Goal: Transaction & Acquisition: Subscribe to service/newsletter

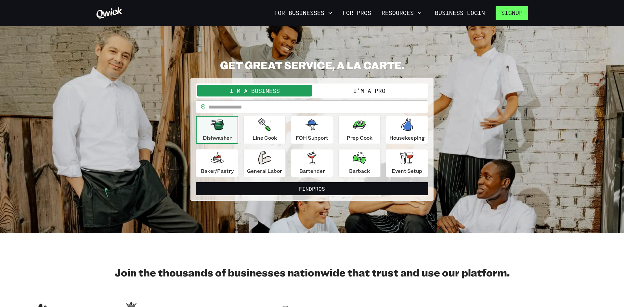
click at [517, 9] on button "Signup" at bounding box center [512, 13] width 33 height 14
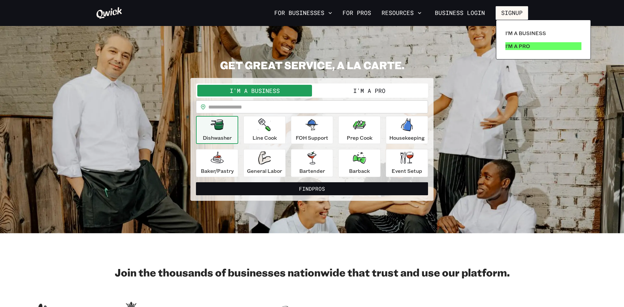
click at [526, 43] on p "I'm a Pro" at bounding box center [517, 46] width 25 height 8
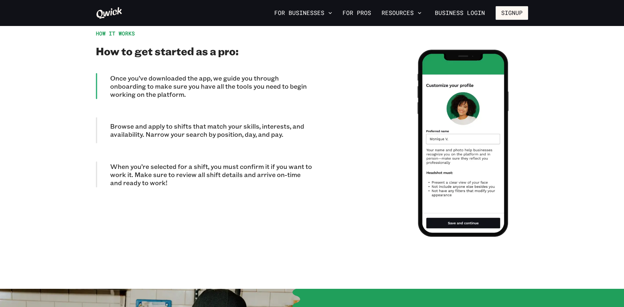
scroll to position [567, 0]
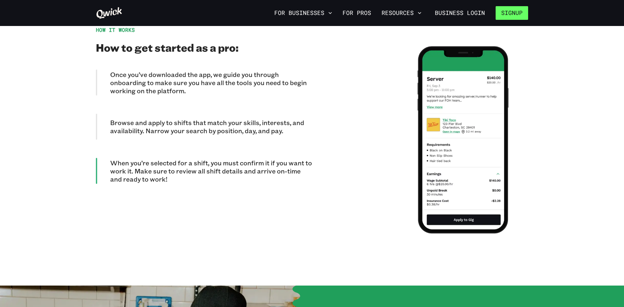
click at [510, 14] on button "Signup" at bounding box center [512, 13] width 33 height 14
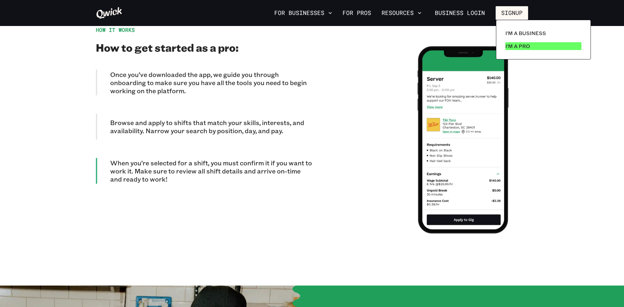
click at [529, 51] on link "I'm a Pro" at bounding box center [543, 46] width 81 height 13
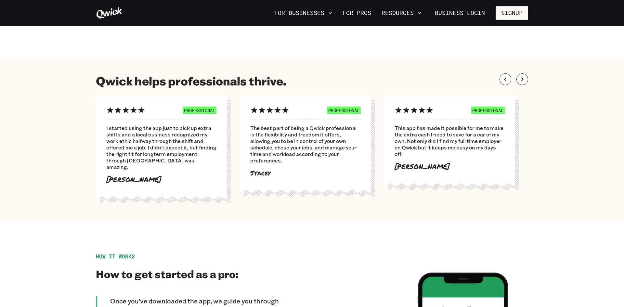
scroll to position [340, 0]
